Goal: Task Accomplishment & Management: Use online tool/utility

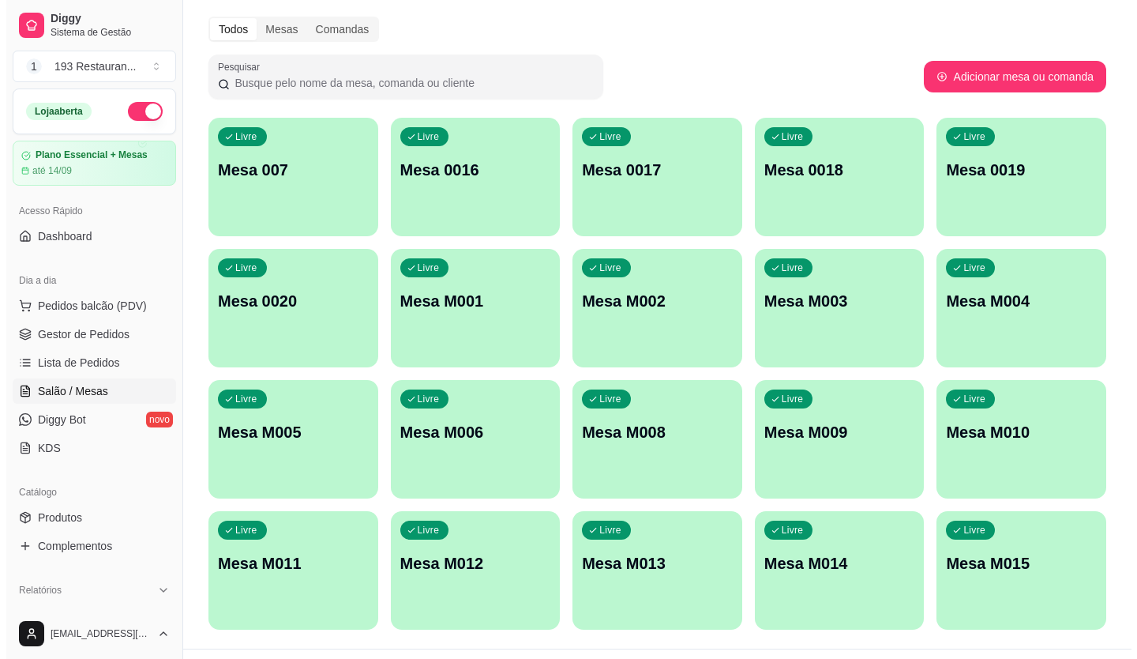
scroll to position [88, 0]
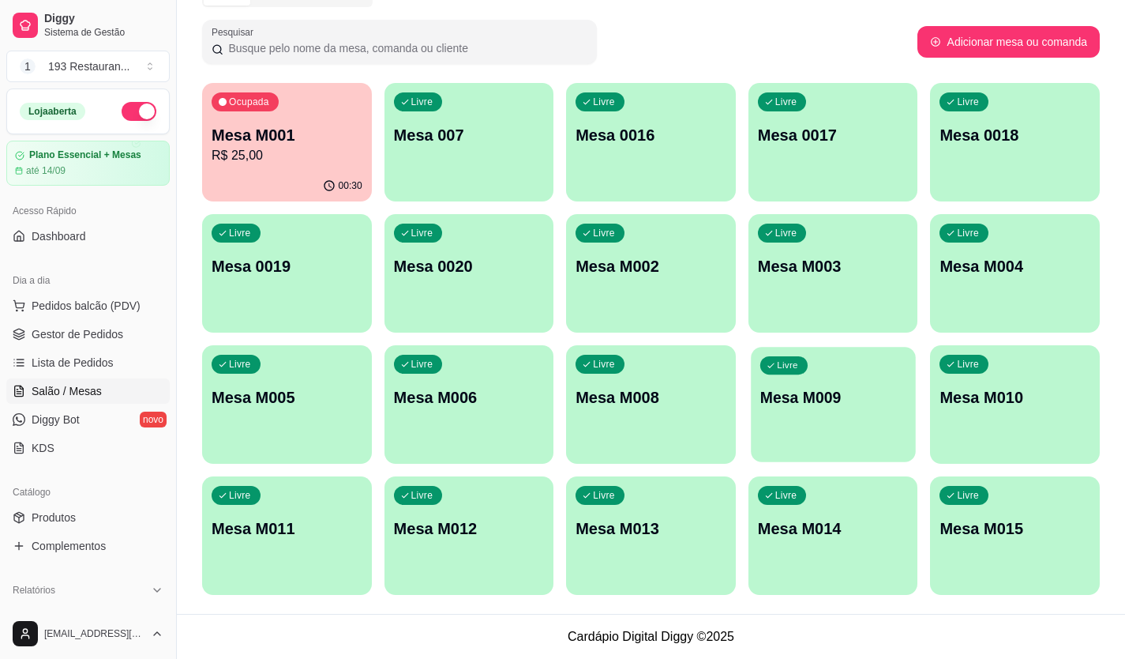
click at [806, 395] on p "Mesa M009" at bounding box center [834, 397] width 146 height 21
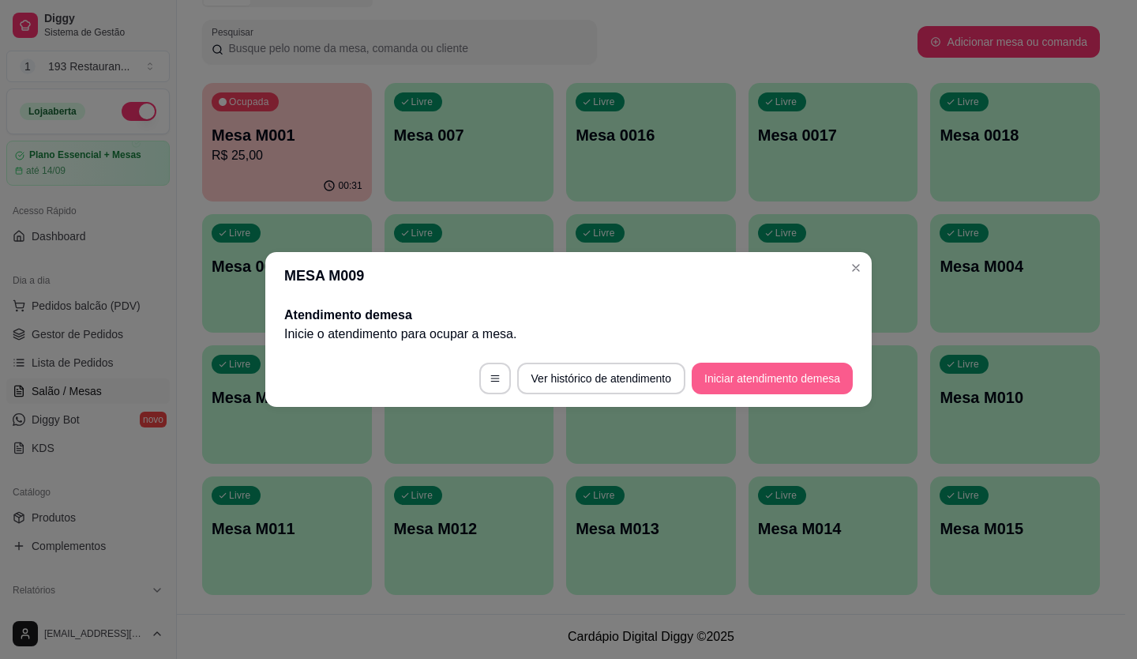
click at [817, 383] on button "Iniciar atendimento de mesa" at bounding box center [772, 379] width 161 height 32
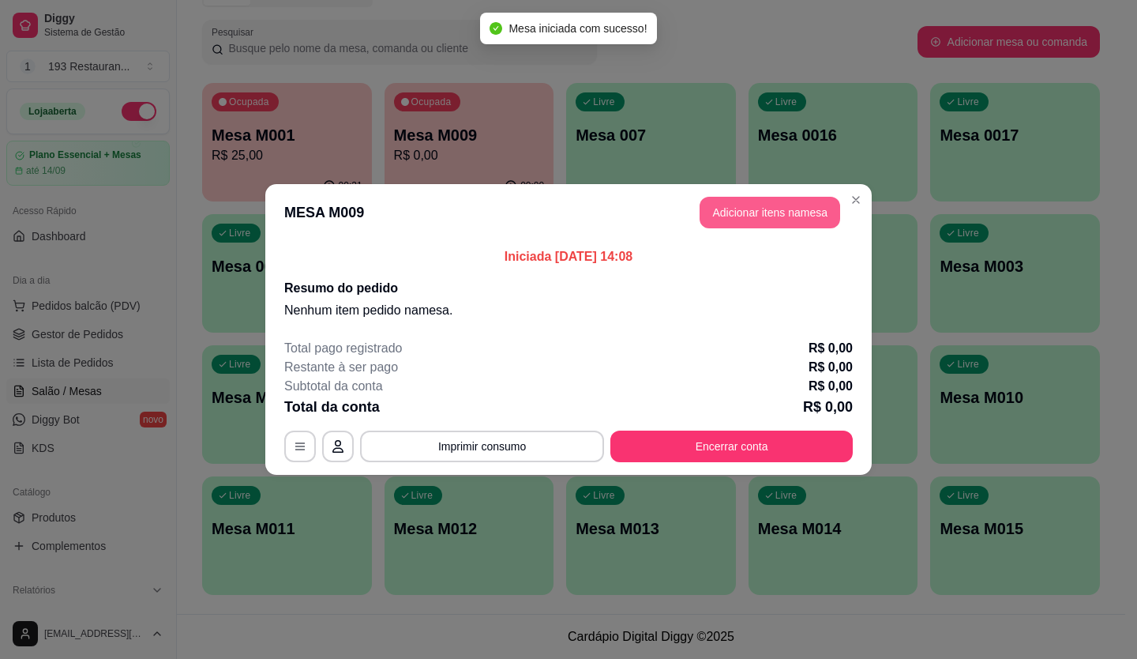
click at [776, 207] on button "Adicionar itens na mesa" at bounding box center [770, 213] width 141 height 32
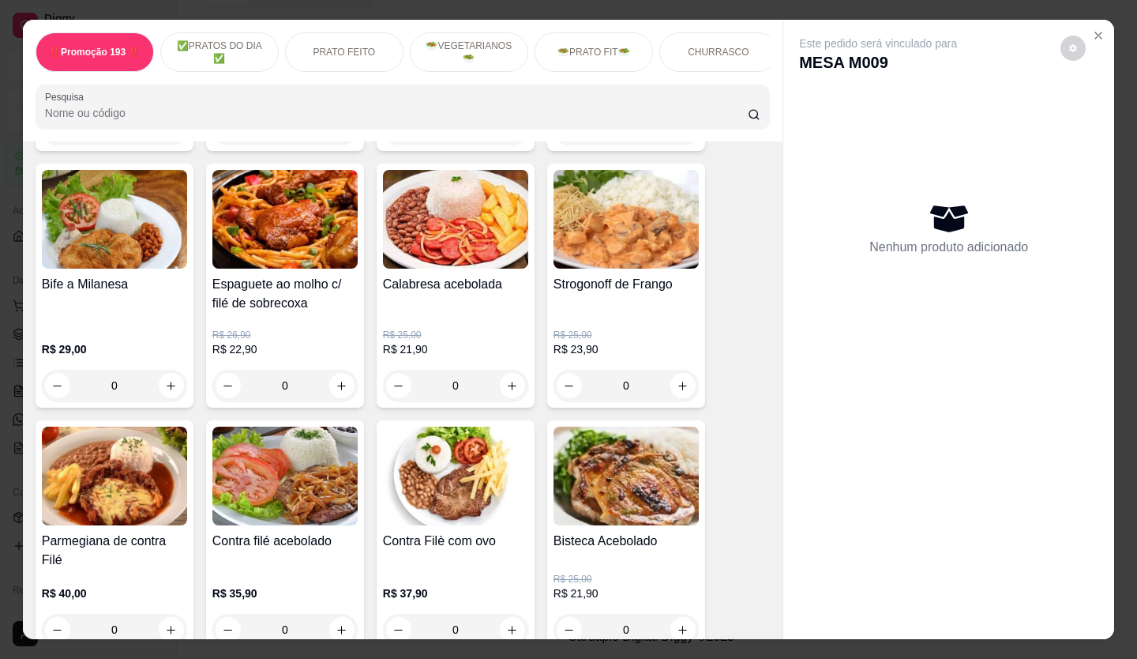
scroll to position [1501, 0]
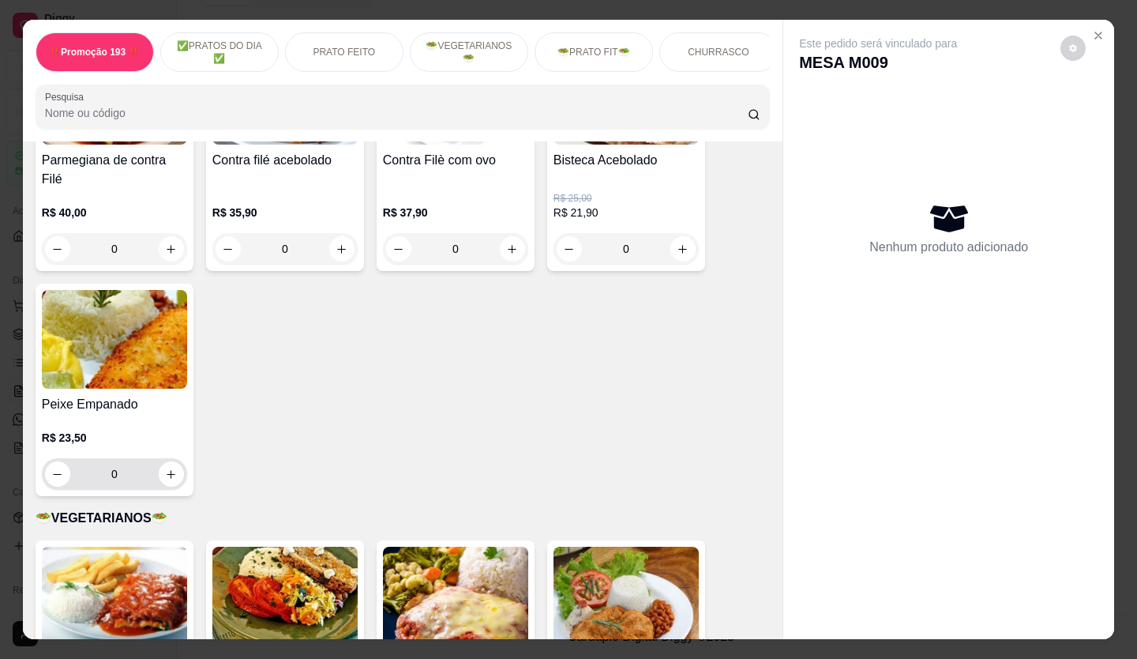
click at [169, 463] on button "increase-product-quantity" at bounding box center [171, 473] width 25 height 25
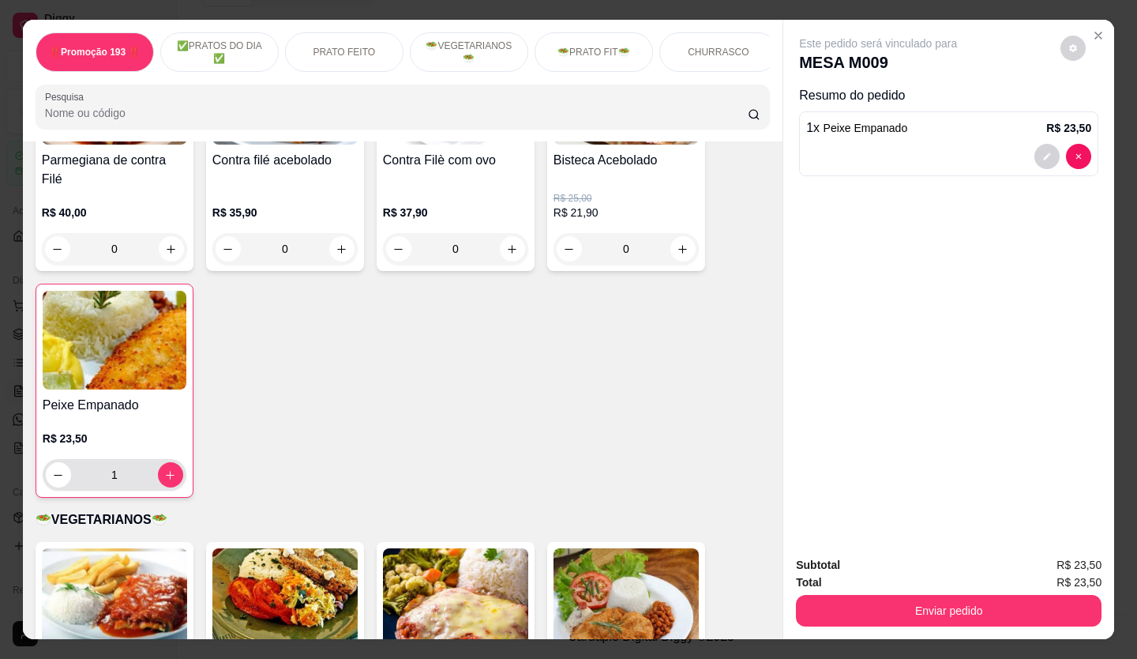
type input "1"
click at [986, 611] on button "Enviar pedido" at bounding box center [949, 611] width 306 height 32
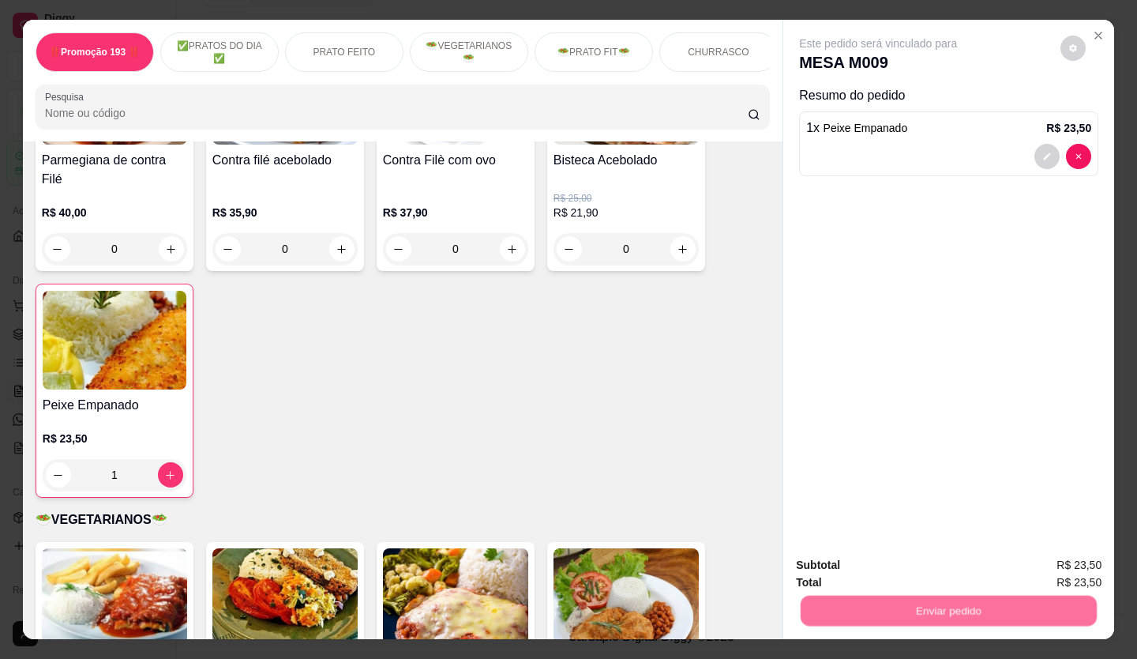
click at [895, 568] on button "Não registrar e enviar pedido" at bounding box center [896, 565] width 164 height 30
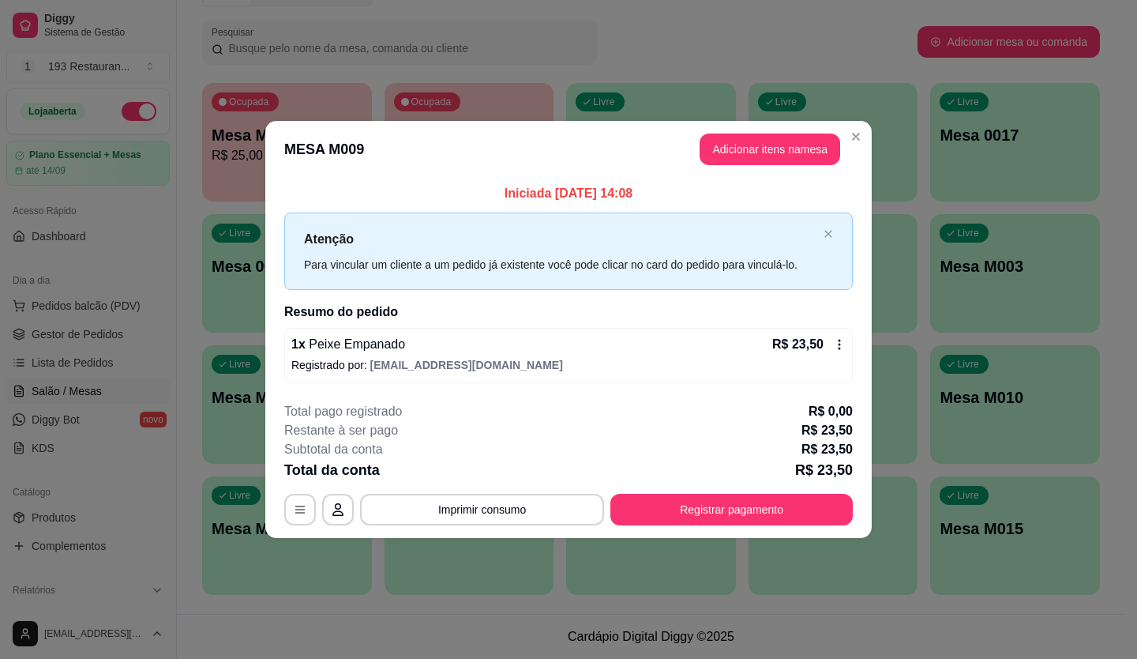
click at [842, 129] on header "MESA M009 Adicionar itens na mesa" at bounding box center [568, 149] width 607 height 57
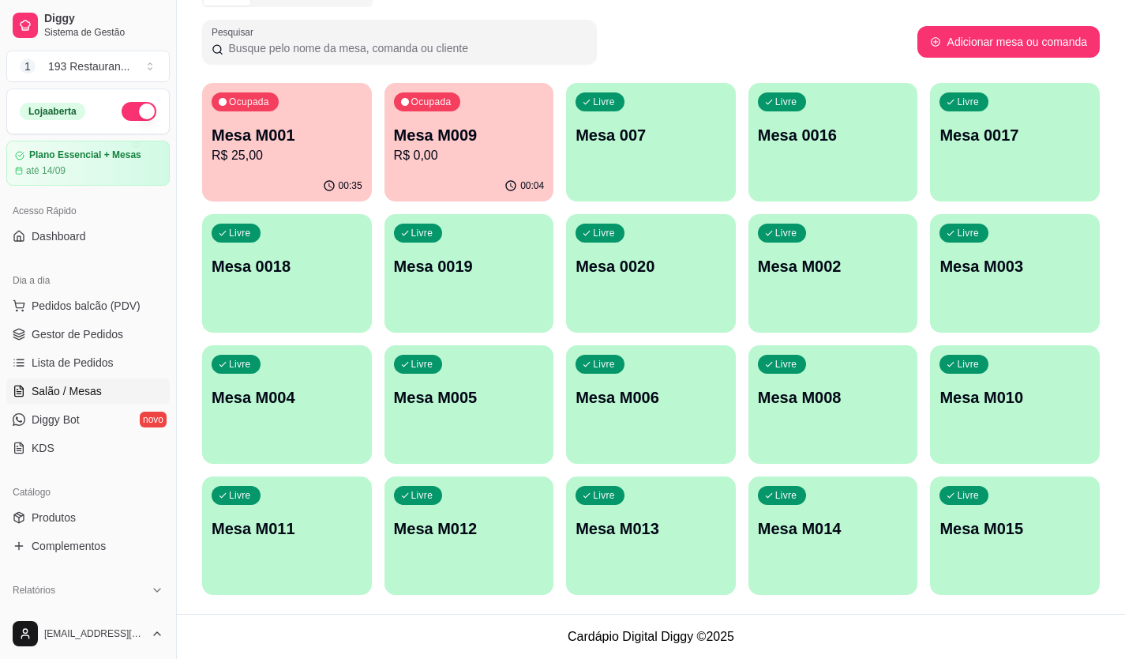
click at [445, 543] on div "Livre Mesa M012" at bounding box center [470, 526] width 170 height 100
click at [464, 524] on p "Mesa M012" at bounding box center [469, 528] width 151 height 22
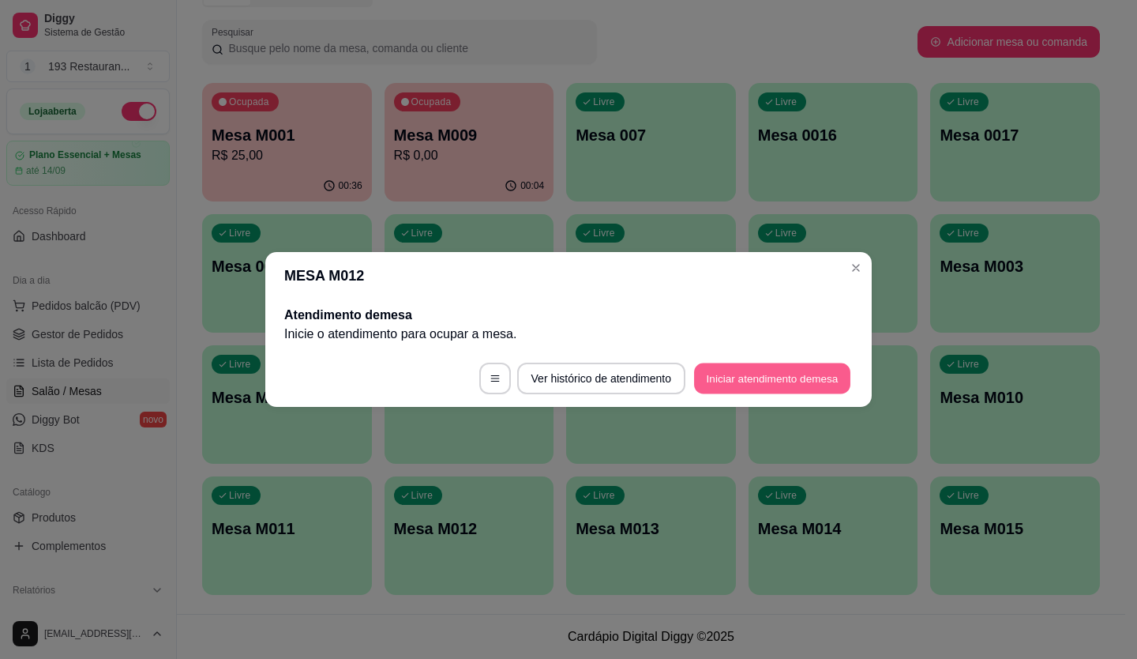
click at [816, 378] on button "Iniciar atendimento de mesa" at bounding box center [772, 378] width 156 height 31
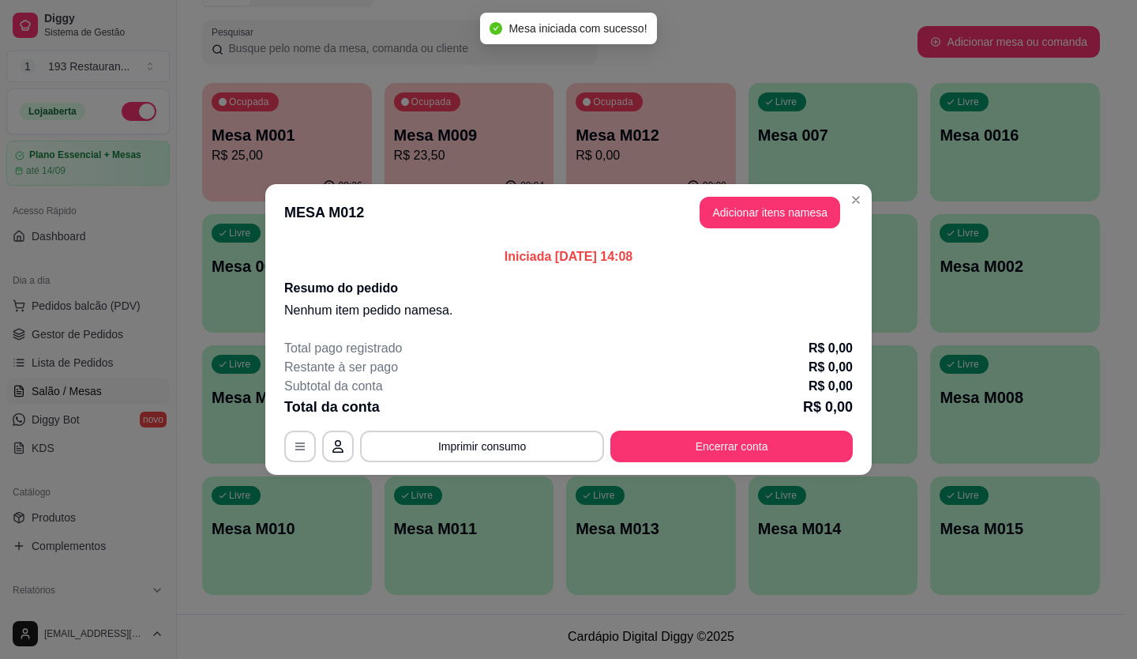
click at [771, 209] on button "Adicionar itens na mesa" at bounding box center [770, 213] width 141 height 32
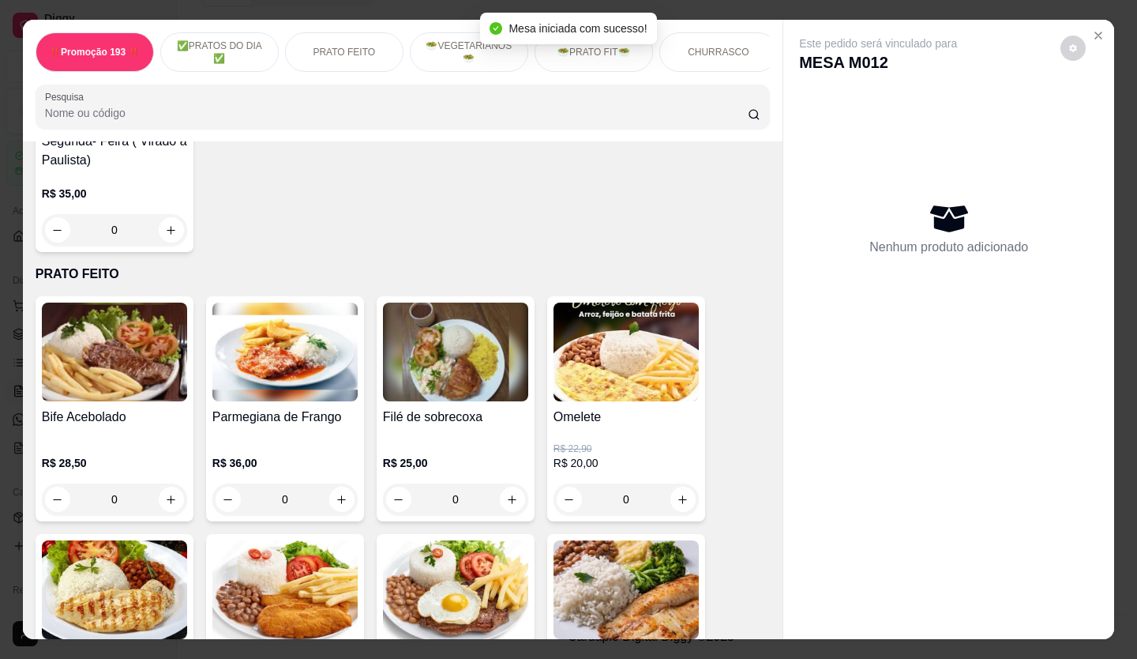
scroll to position [316, 0]
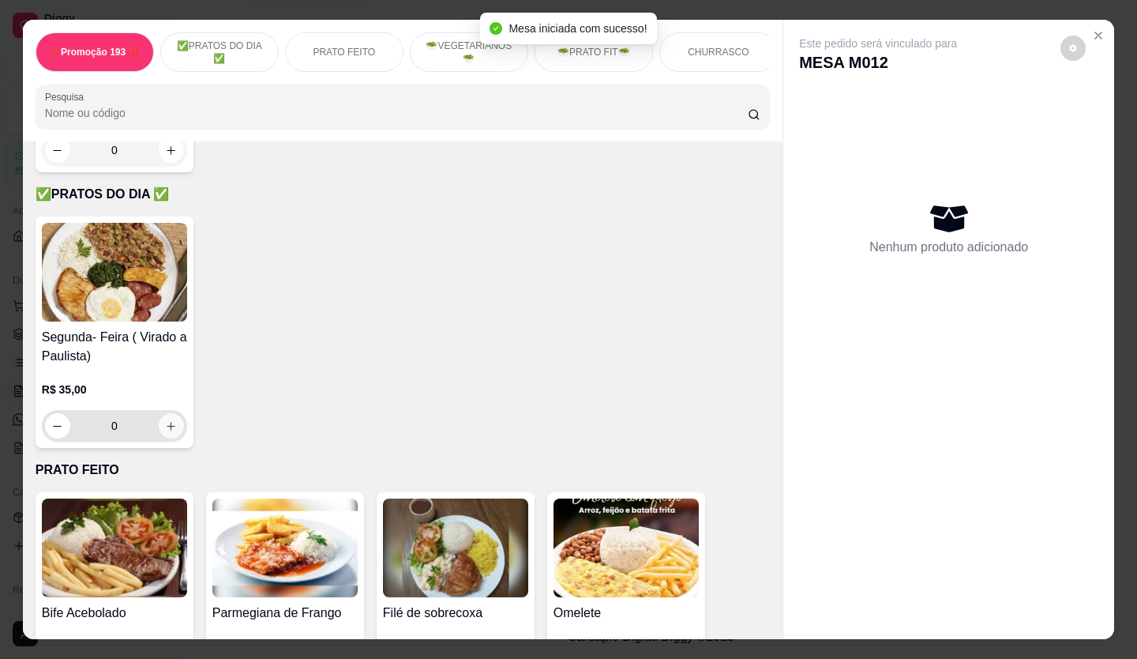
click at [165, 427] on icon "increase-product-quantity" at bounding box center [171, 426] width 12 height 12
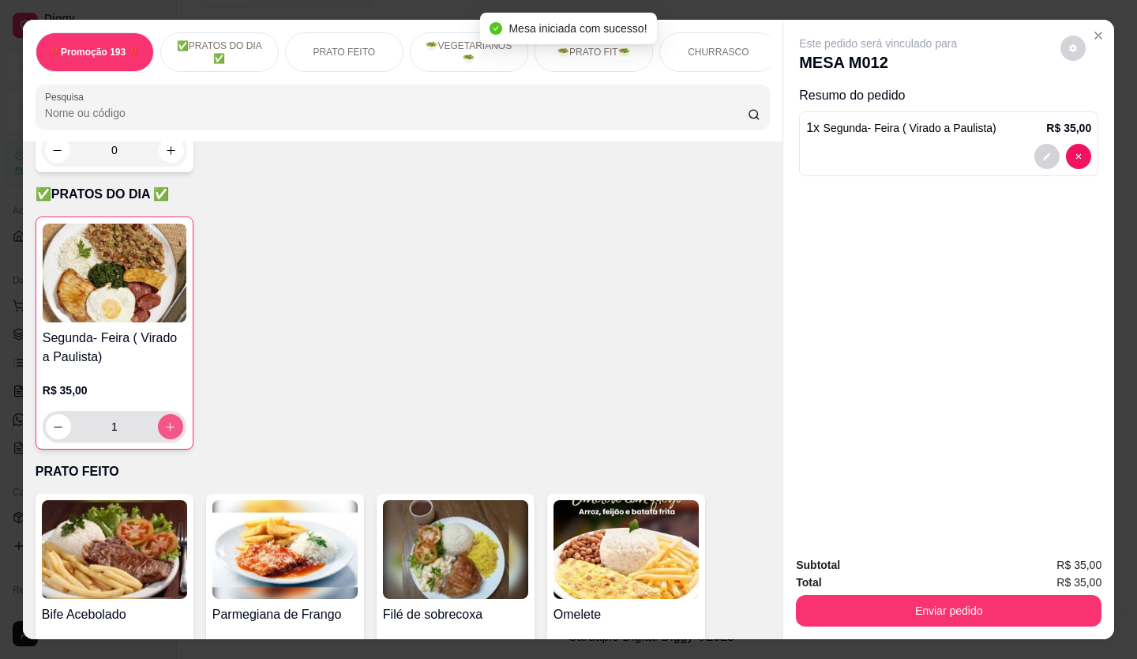
type input "1"
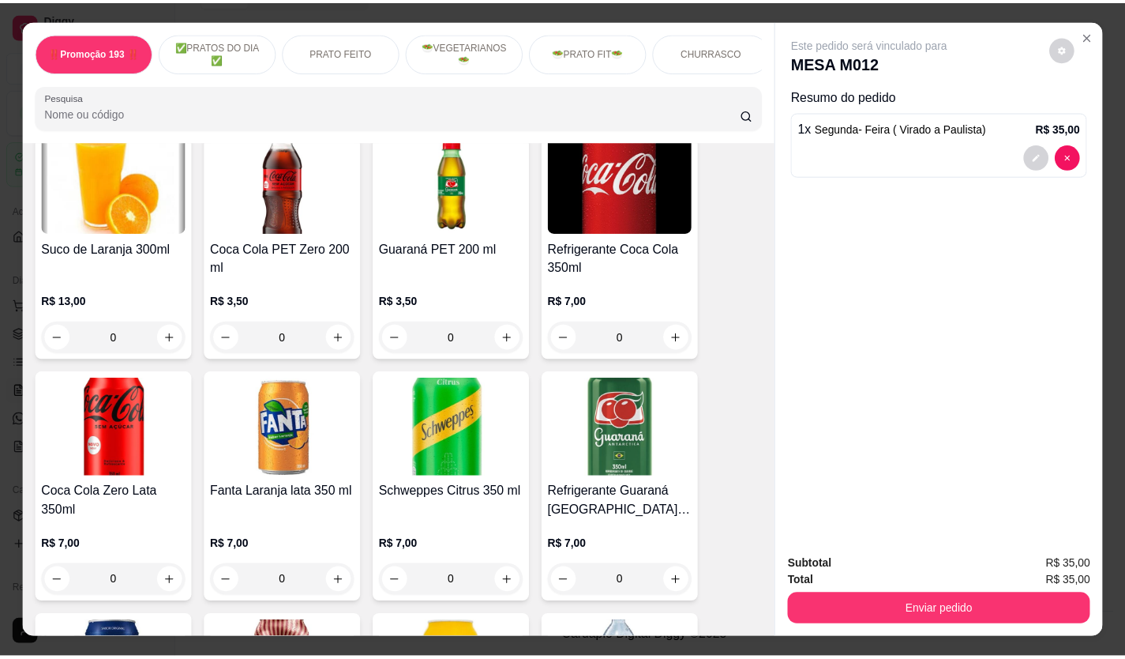
scroll to position [4423, 0]
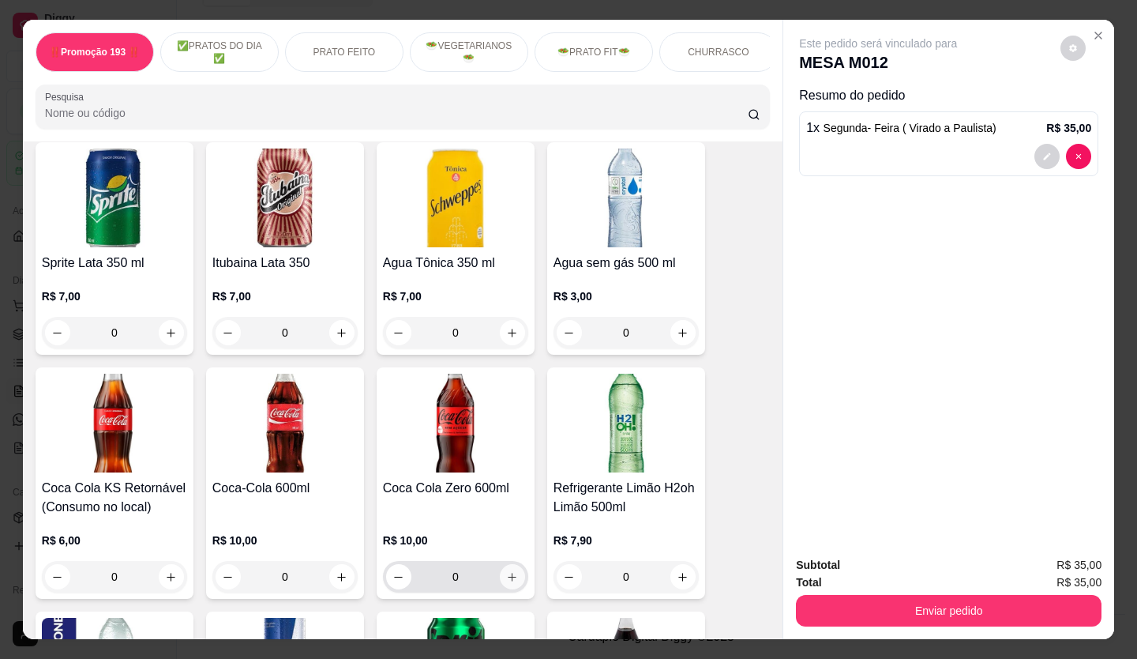
click at [509, 571] on icon "increase-product-quantity" at bounding box center [512, 577] width 12 height 12
type input "1"
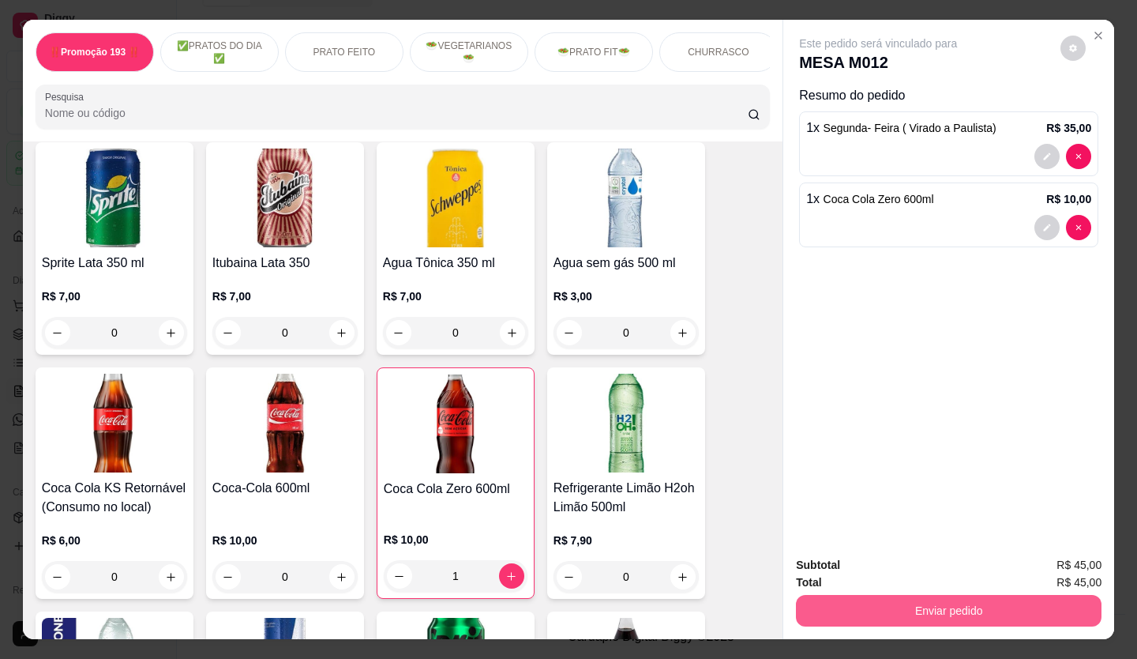
click at [993, 616] on button "Enviar pedido" at bounding box center [949, 611] width 306 height 32
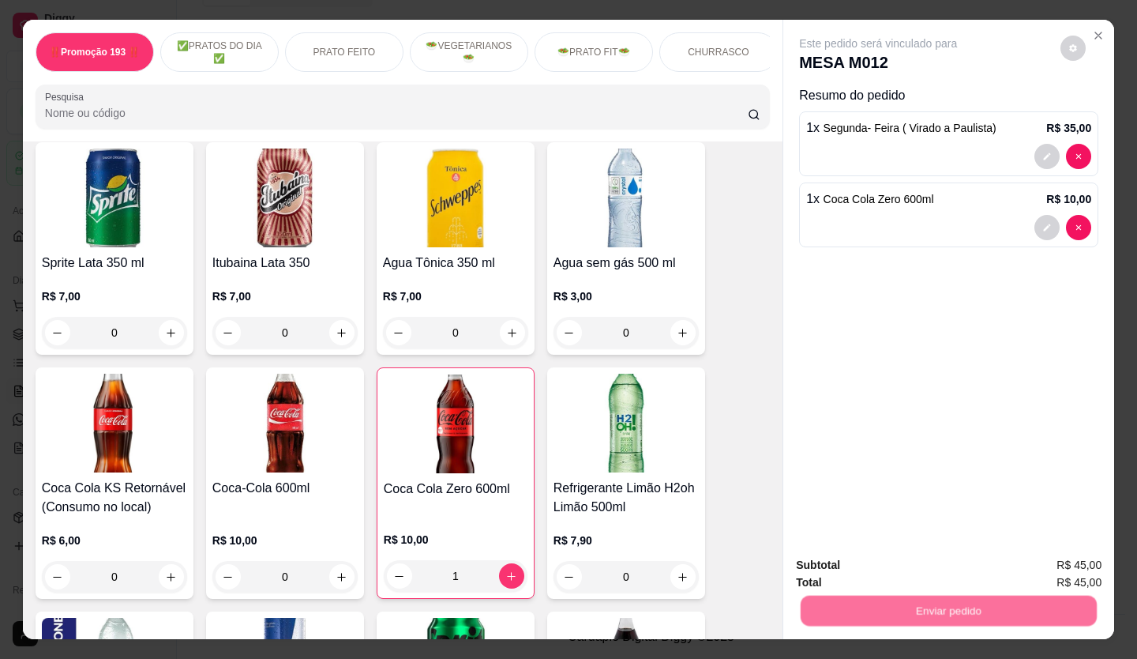
click at [941, 569] on button "Não registrar e enviar pedido" at bounding box center [896, 565] width 164 height 30
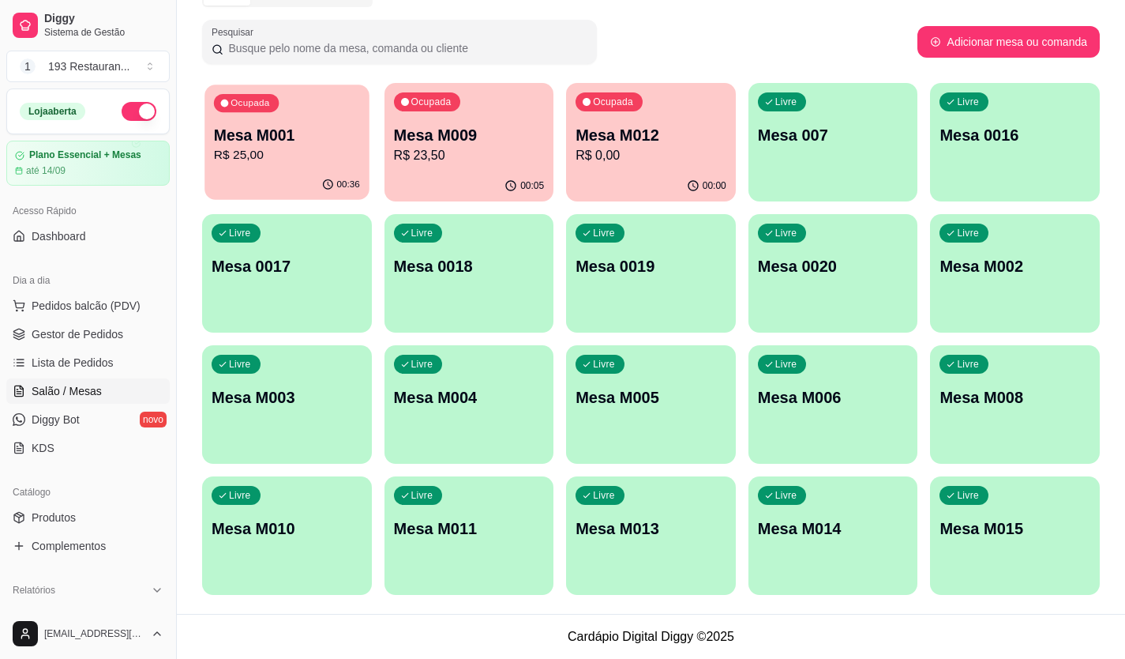
click at [322, 154] on p "R$ 25,00" at bounding box center [287, 155] width 146 height 18
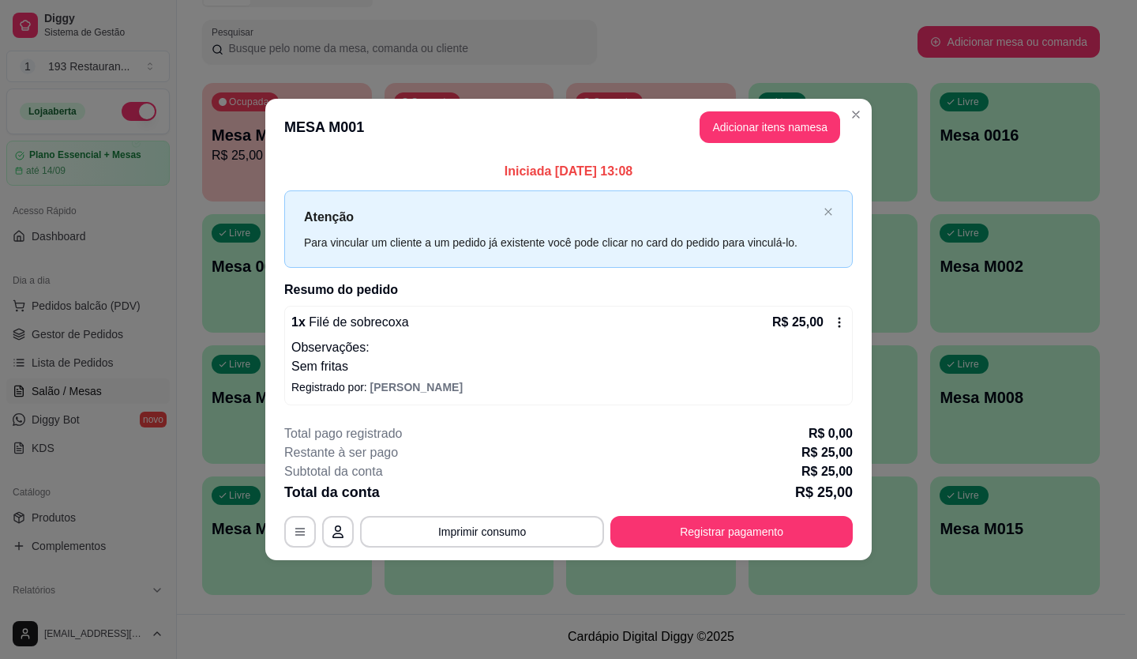
click at [501, 525] on button "Imprimir consumo" at bounding box center [482, 532] width 244 height 32
click at [489, 512] on div "**********" at bounding box center [568, 485] width 569 height 123
click at [489, 499] on div "Total da conta R$ 25,00" at bounding box center [568, 492] width 569 height 22
click at [492, 520] on button "Imprimir consumo" at bounding box center [482, 531] width 237 height 31
click at [496, 498] on button "CAIXA" at bounding box center [487, 495] width 115 height 25
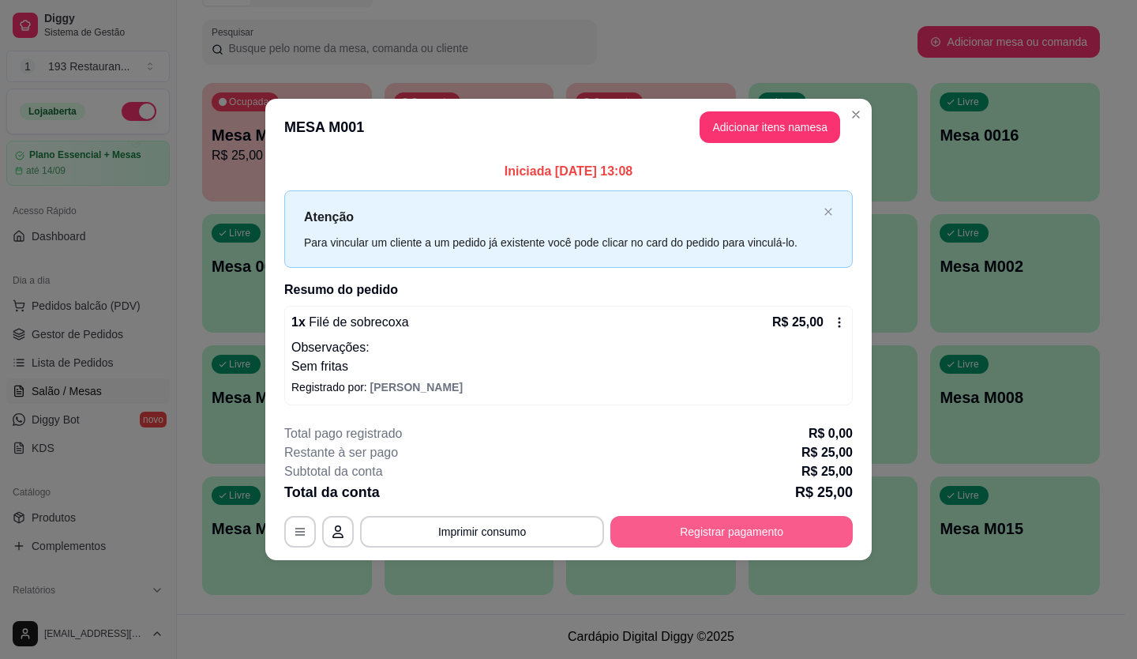
click at [622, 522] on button "Registrar pagamento" at bounding box center [732, 532] width 242 height 32
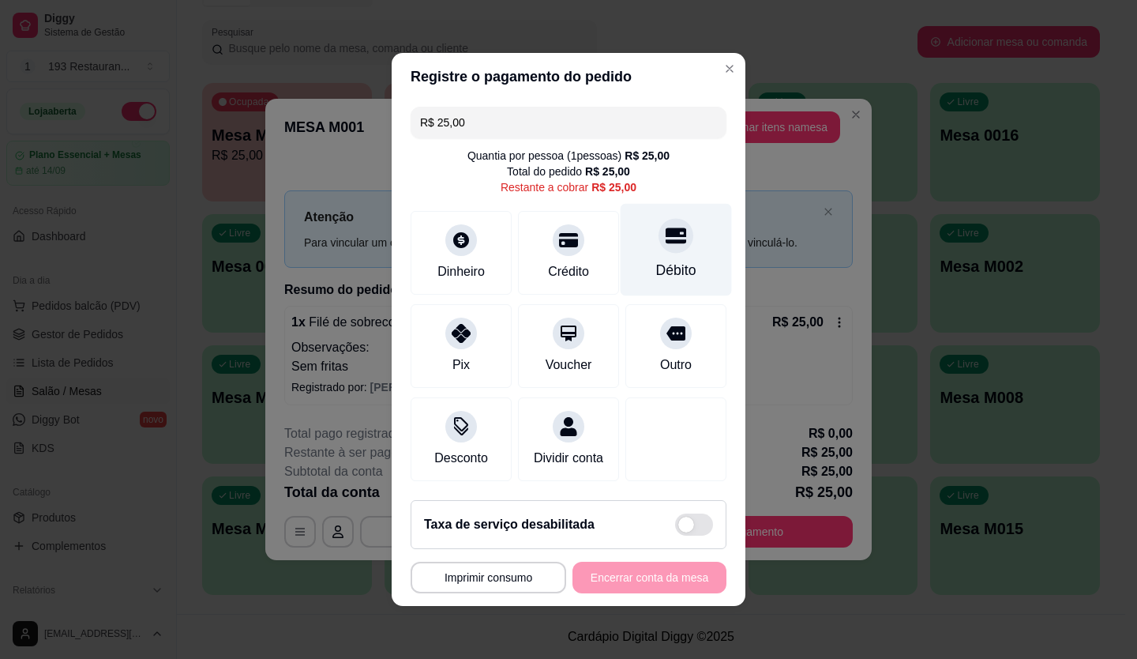
click at [640, 220] on div "Débito" at bounding box center [676, 250] width 111 height 92
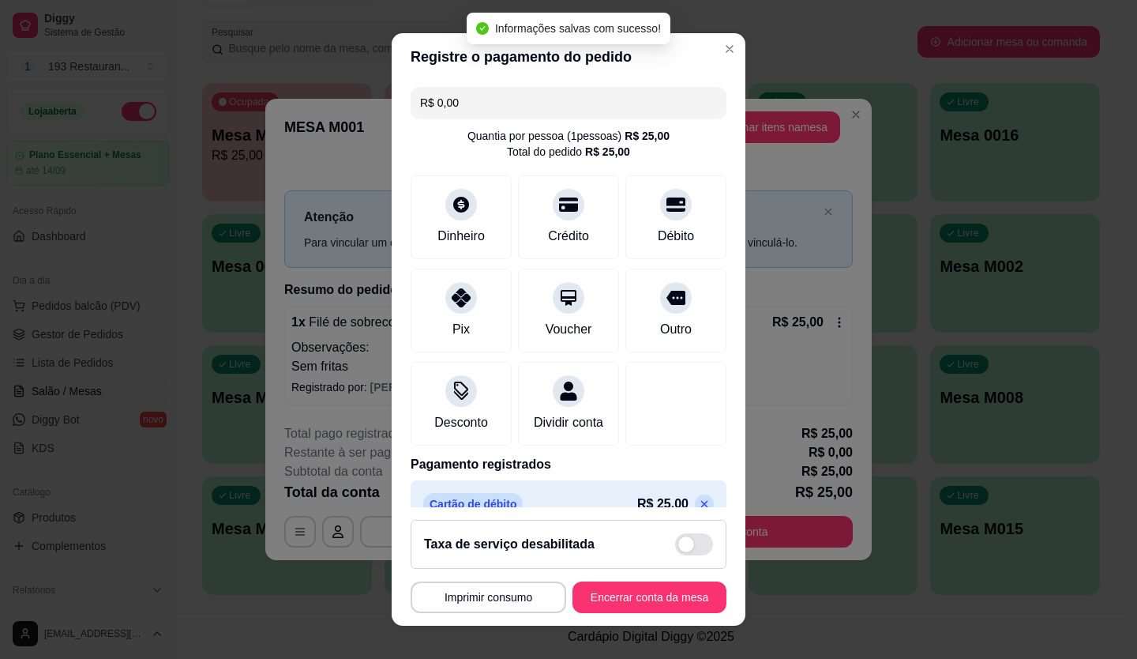
type input "R$ 0,00"
click at [611, 574] on footer "**********" at bounding box center [569, 566] width 354 height 118
click at [611, 578] on footer "**********" at bounding box center [569, 566] width 354 height 118
click at [607, 588] on button "Encerrar conta da mesa" at bounding box center [649, 597] width 149 height 31
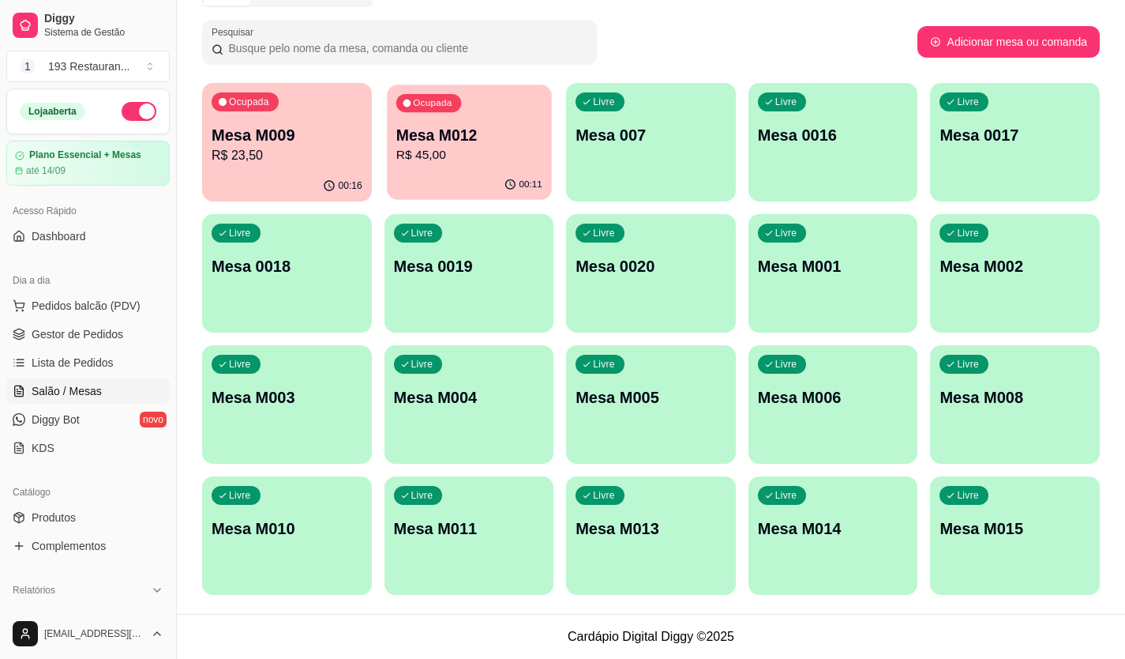
click at [490, 122] on div "Ocupada Mesa M012 R$ 45,00" at bounding box center [469, 127] width 164 height 85
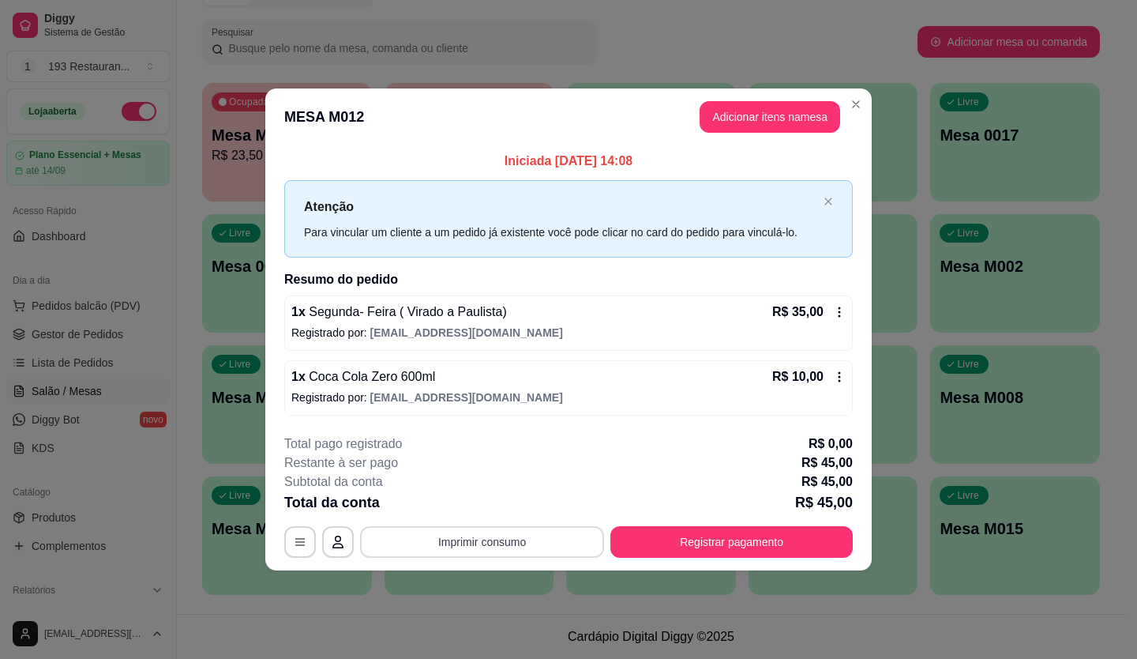
click at [490, 547] on button "Imprimir consumo" at bounding box center [482, 542] width 244 height 32
click at [489, 538] on button "Imprimir consumo" at bounding box center [482, 541] width 237 height 31
click at [487, 524] on div "**********" at bounding box center [568, 495] width 569 height 123
click at [490, 539] on button "Imprimir consumo" at bounding box center [482, 541] width 237 height 31
click at [490, 504] on button "CAIXA" at bounding box center [487, 504] width 115 height 25
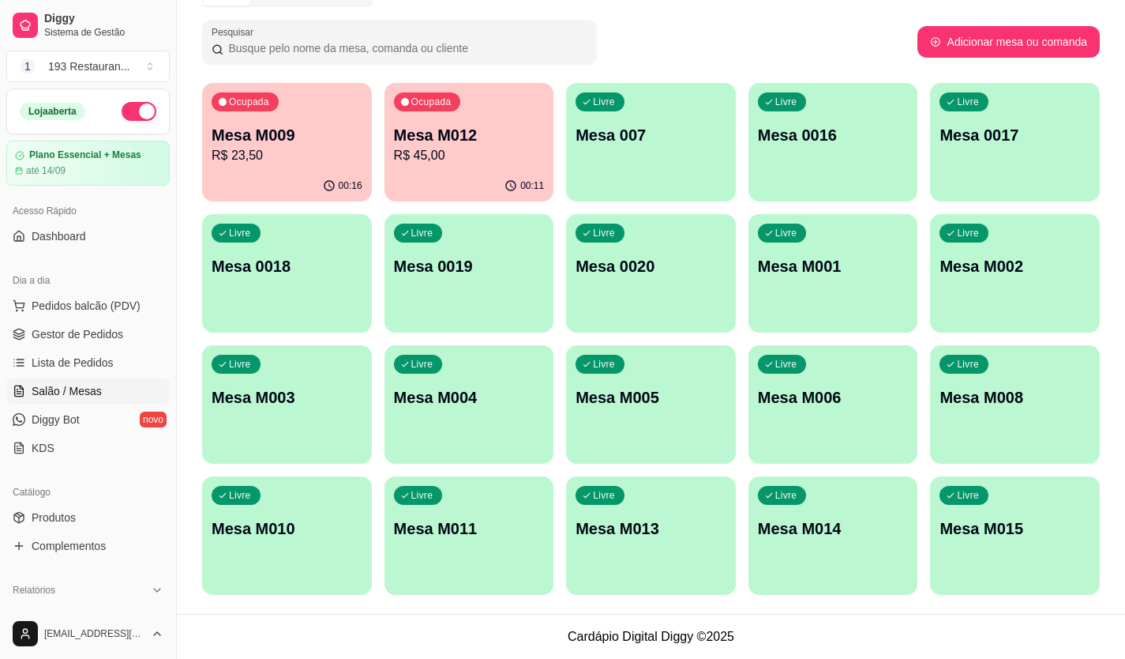
click at [859, 70] on div "Todos Mesas Comandas Pesquisar Adicionar mesa ou comanda Ocupada Mesa M009 R$ 2…" at bounding box center [651, 292] width 949 height 641
click at [505, 145] on div "Mesa M012 R$ 45,00" at bounding box center [469, 144] width 146 height 39
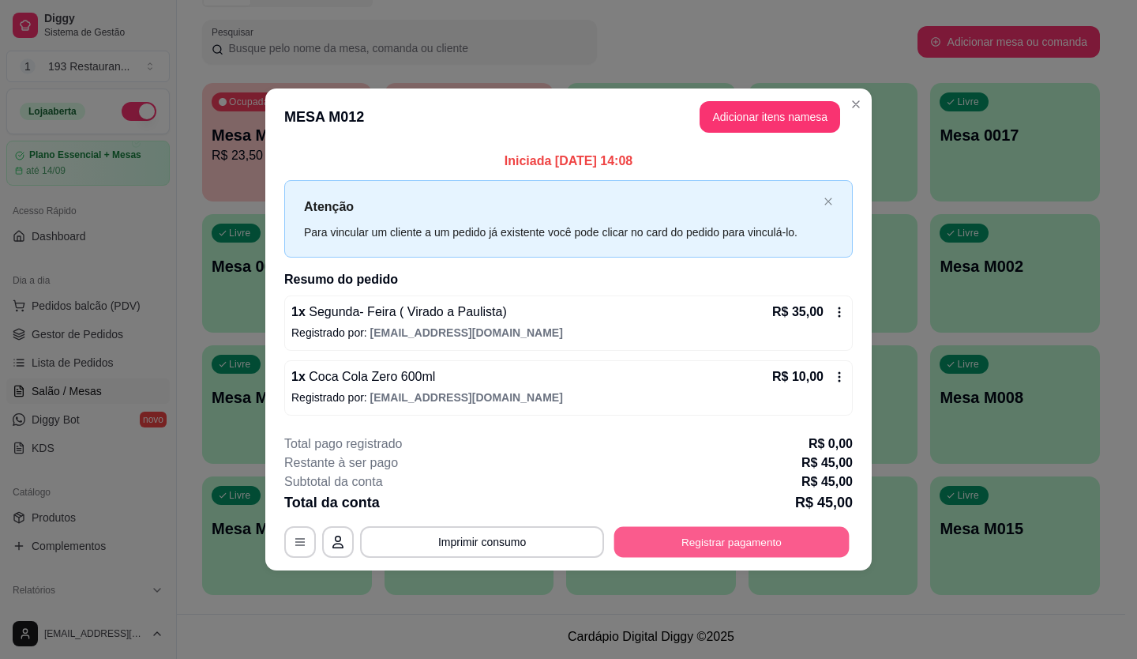
click at [725, 536] on button "Registrar pagamento" at bounding box center [731, 541] width 235 height 31
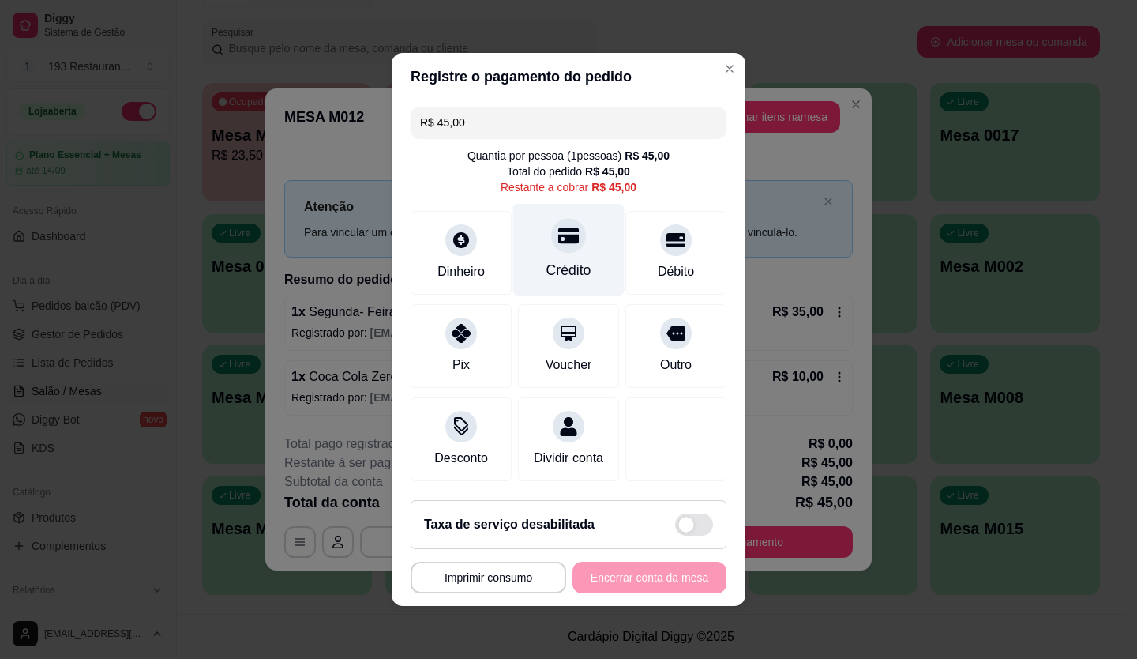
click at [554, 242] on div at bounding box center [568, 235] width 35 height 35
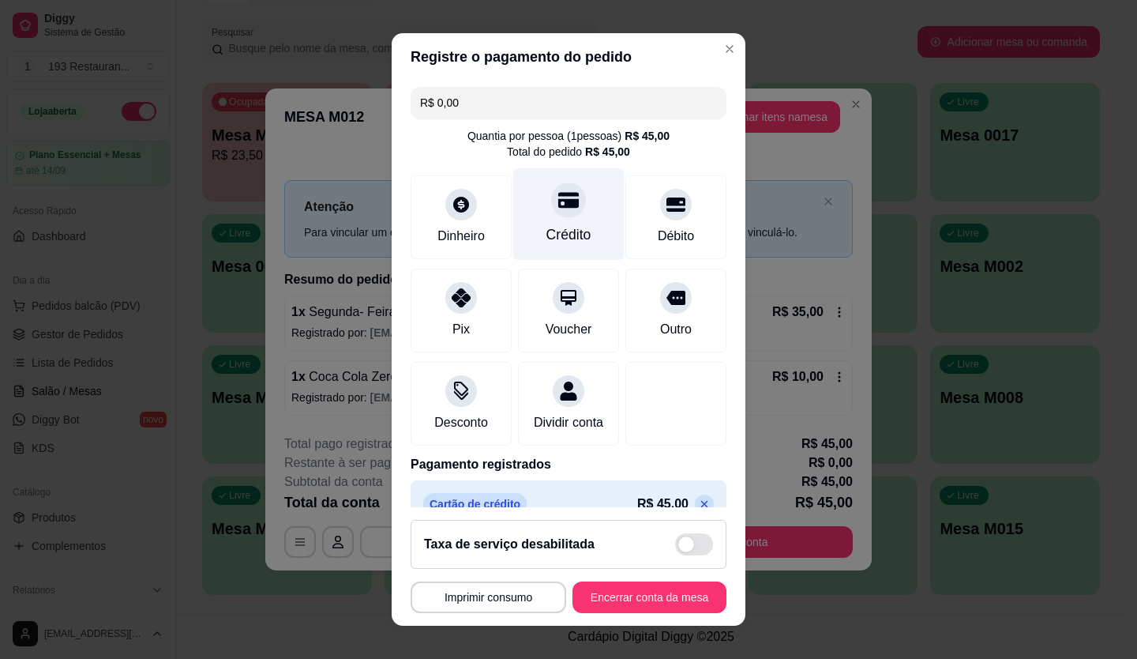
click at [552, 212] on div at bounding box center [568, 199] width 35 height 35
click at [565, 111] on input "R$ 0,00" at bounding box center [568, 103] width 297 height 32
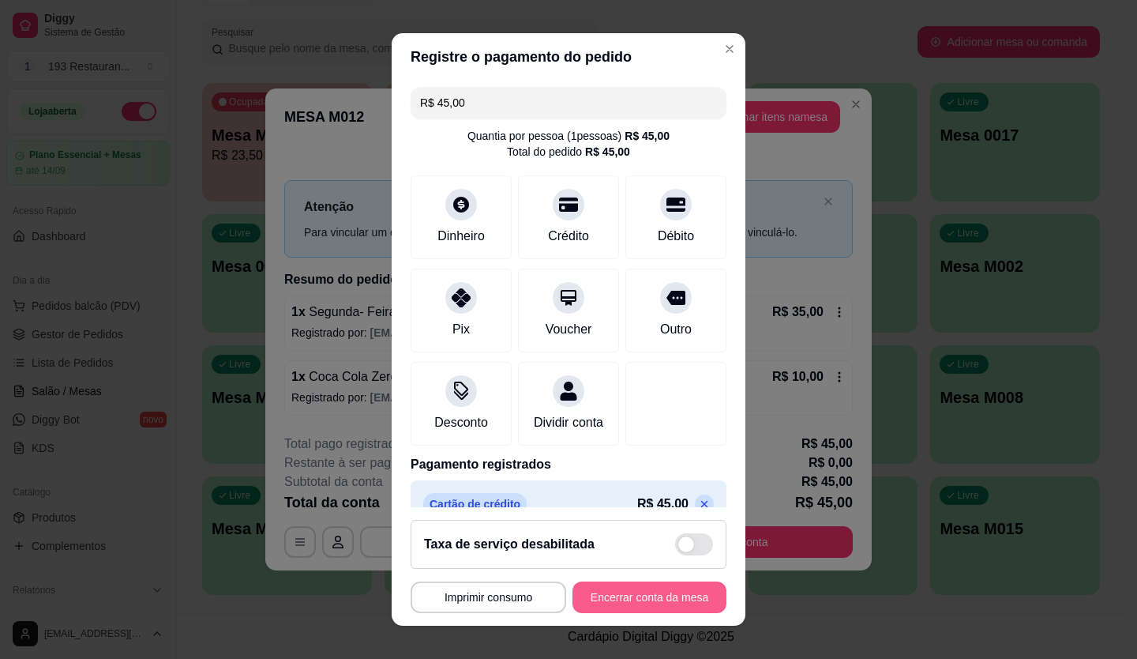
type input "R$ 45,00"
click at [653, 597] on button "Encerrar conta da mesa" at bounding box center [649, 597] width 149 height 31
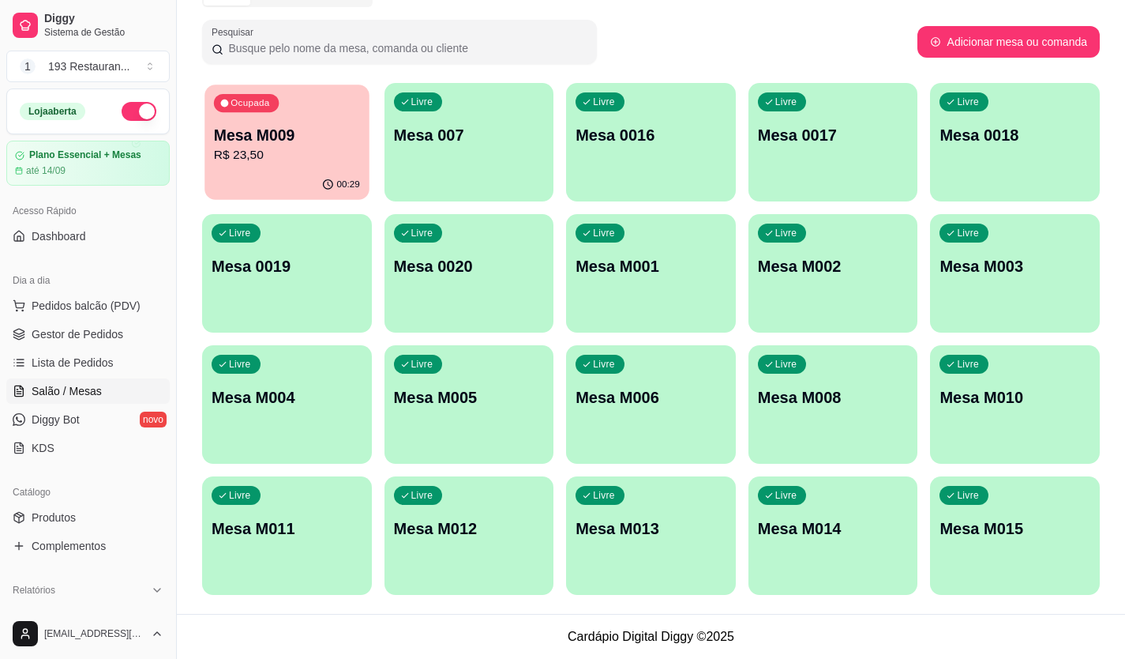
click at [321, 148] on p "R$ 23,50" at bounding box center [287, 155] width 146 height 18
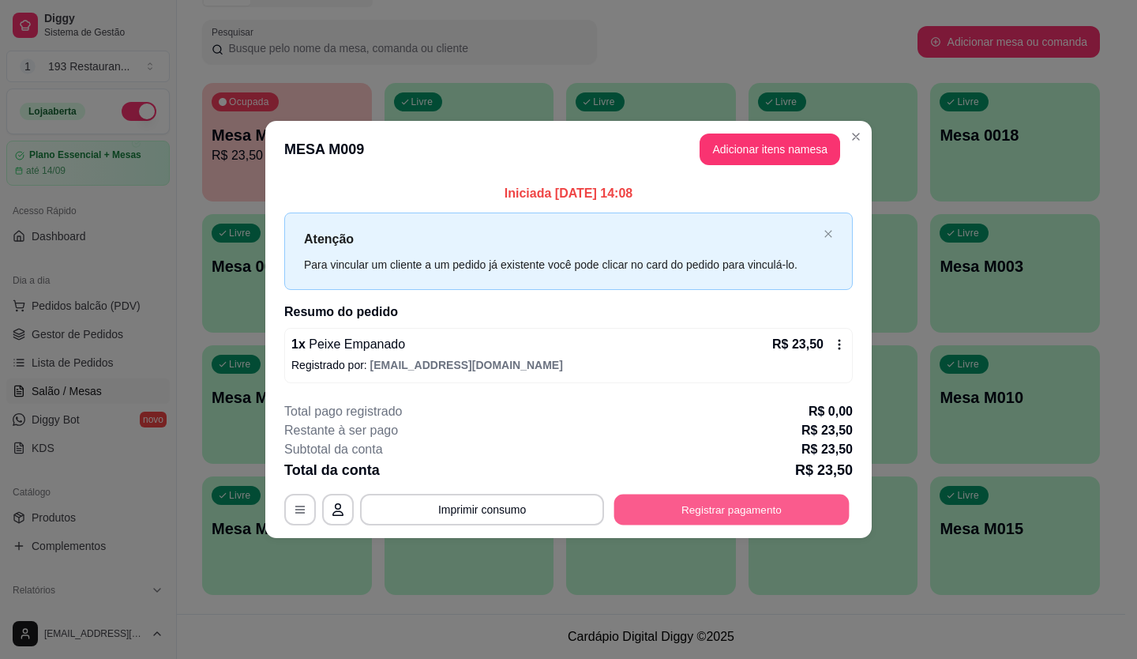
click at [712, 513] on button "Registrar pagamento" at bounding box center [731, 509] width 235 height 31
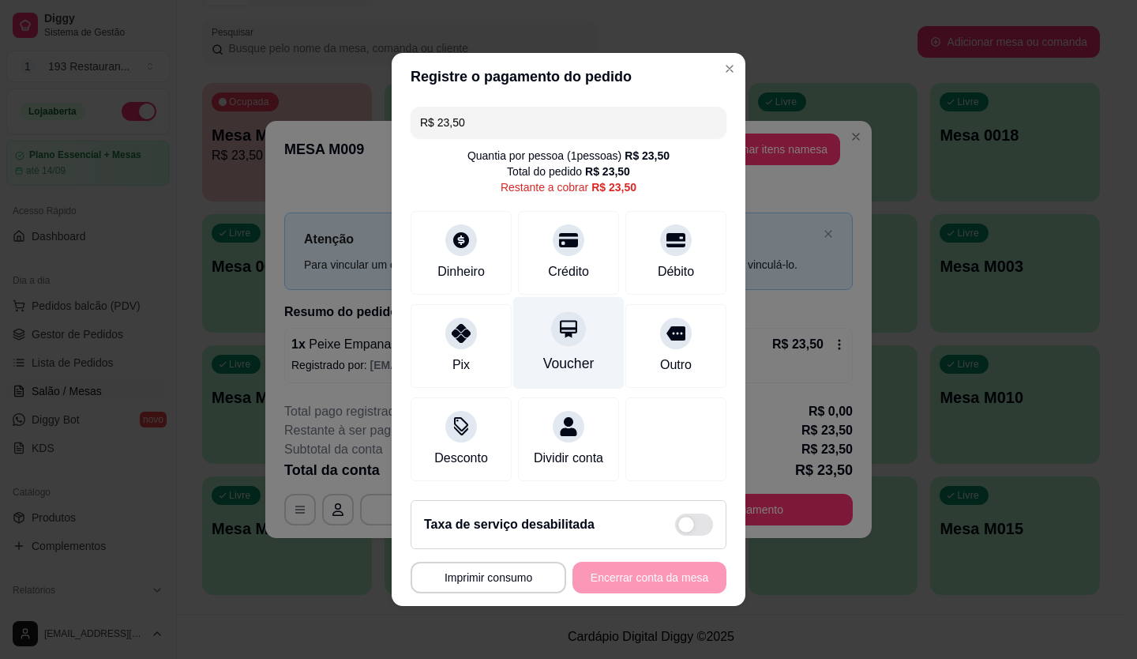
click at [568, 321] on div at bounding box center [568, 328] width 35 height 35
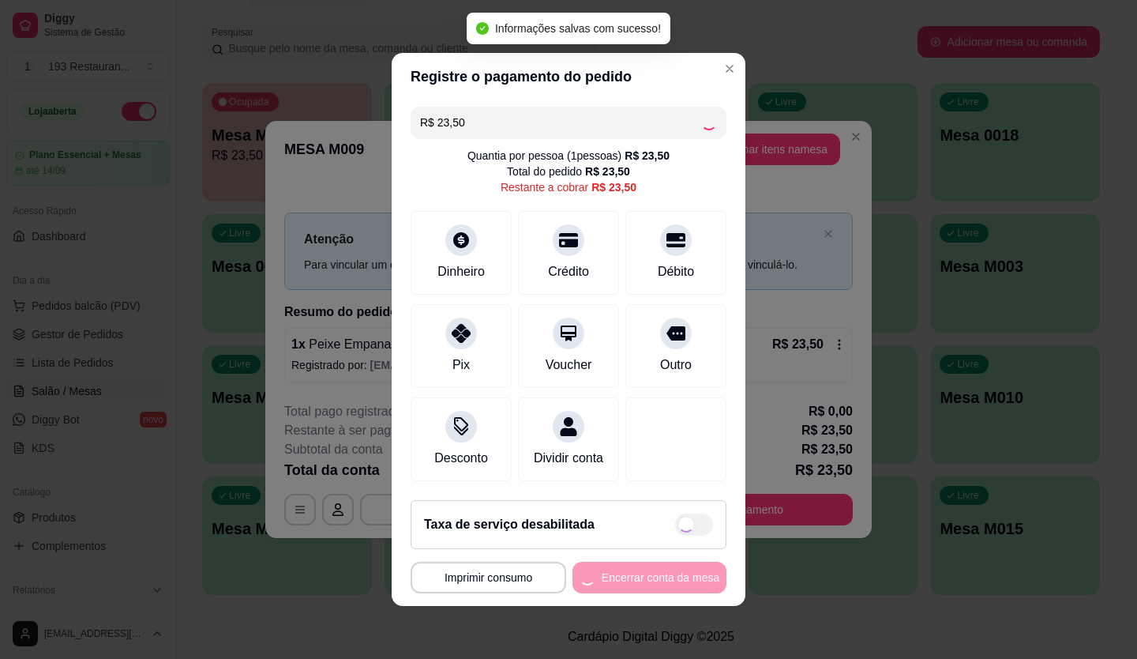
type input "R$ 0,00"
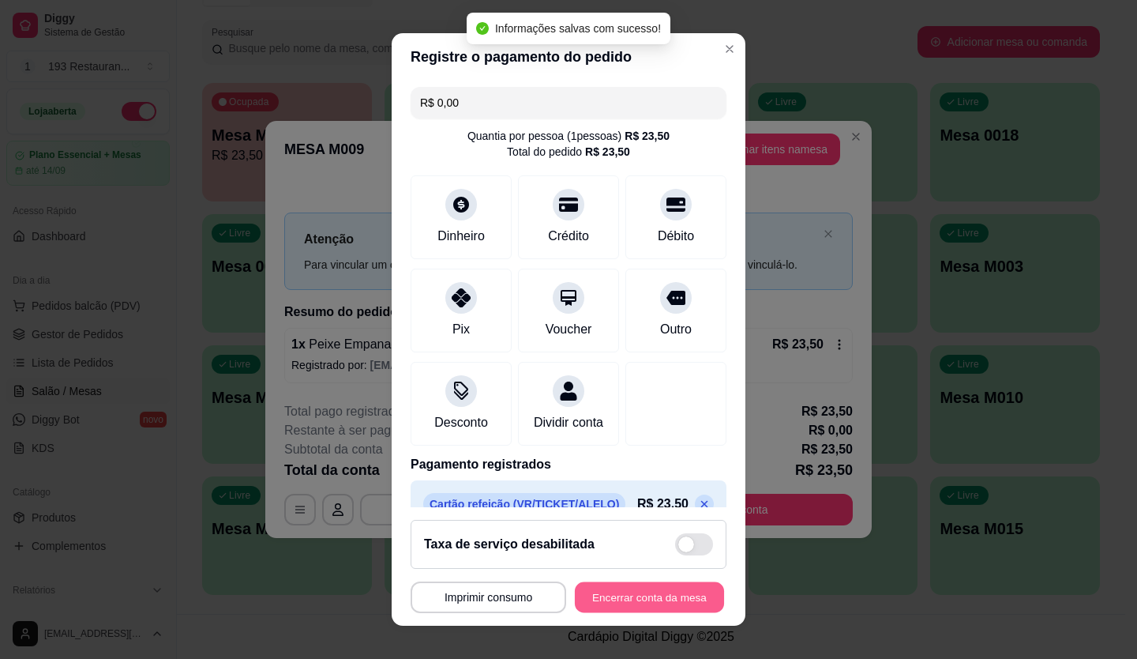
click at [654, 598] on button "Encerrar conta da mesa" at bounding box center [649, 597] width 149 height 31
